Goal: Task Accomplishment & Management: Manage account settings

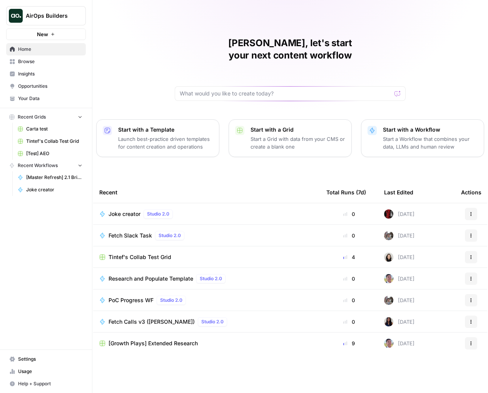
click at [168, 50] on div "Nicolas, let's start your next content workflow Start with a Template Launch be…" at bounding box center [290, 196] width 396 height 393
click at [37, 359] on span "Settings" at bounding box center [50, 359] width 64 height 7
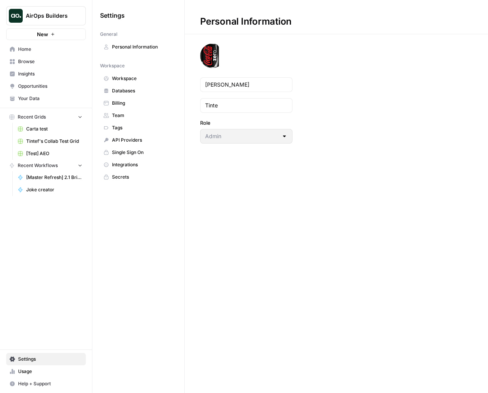
click at [154, 82] on span "Workspace" at bounding box center [142, 78] width 61 height 7
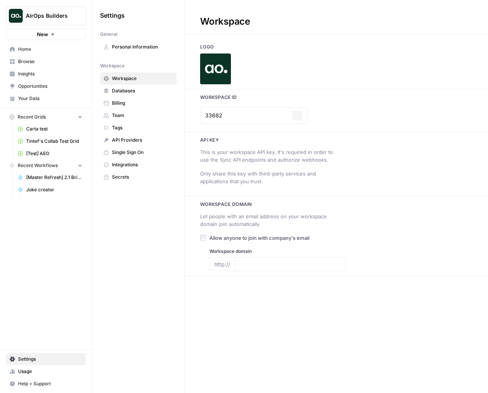
type input "[DOMAIN_NAME]"
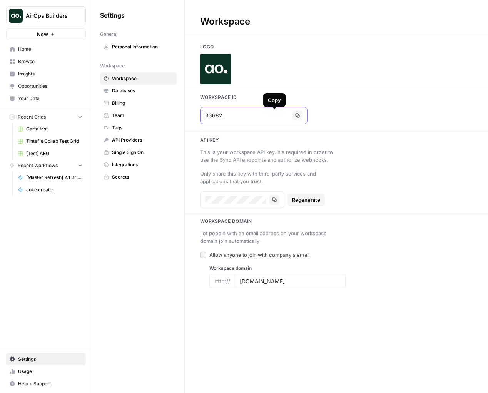
click at [296, 114] on icon "button" at bounding box center [298, 116] width 4 height 4
click at [280, 114] on div "33682 Copy" at bounding box center [253, 115] width 107 height 17
click at [295, 115] on icon "button" at bounding box center [297, 115] width 5 height 5
click at [343, 41] on div "Workspace Logo Workspace Id 33682 Copy Api key This is your workspace API key. …" at bounding box center [336, 196] width 303 height 393
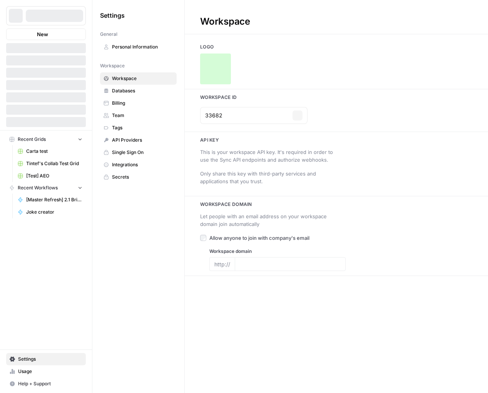
type input "[DOMAIN_NAME]"
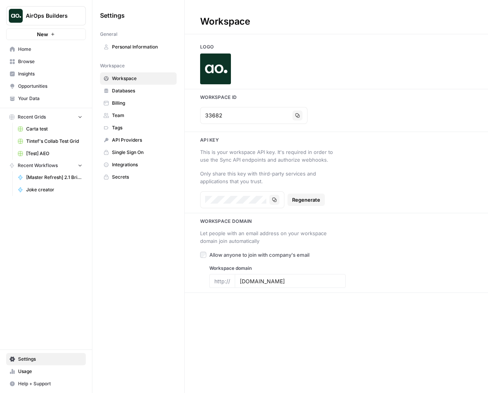
click at [57, 50] on span "Home" at bounding box center [50, 49] width 64 height 7
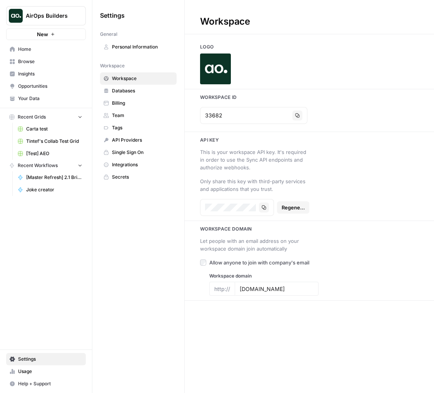
click at [70, 15] on span "AirOps Builders" at bounding box center [49, 16] width 47 height 8
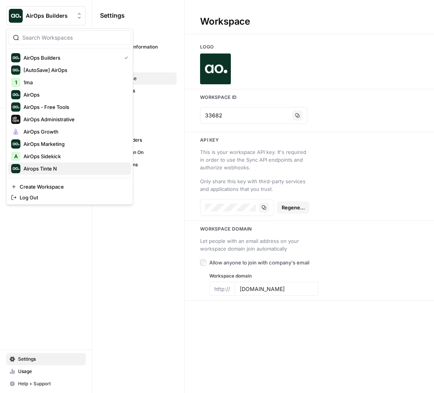
click at [67, 166] on span "Airops Tinte N" at bounding box center [74, 169] width 102 height 8
